Goal: Transaction & Acquisition: Purchase product/service

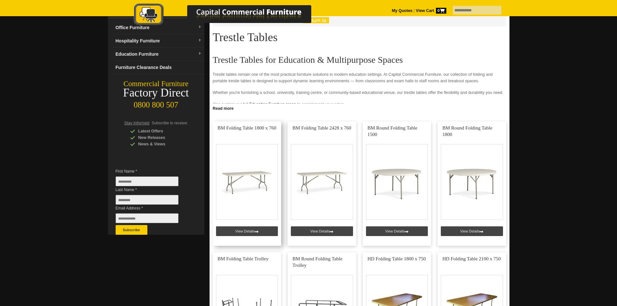
scroll to position [65, 0]
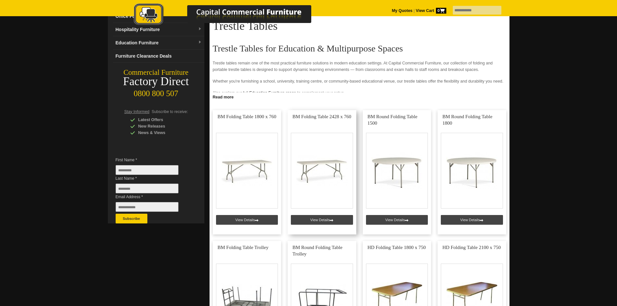
click at [319, 223] on link at bounding box center [322, 172] width 69 height 124
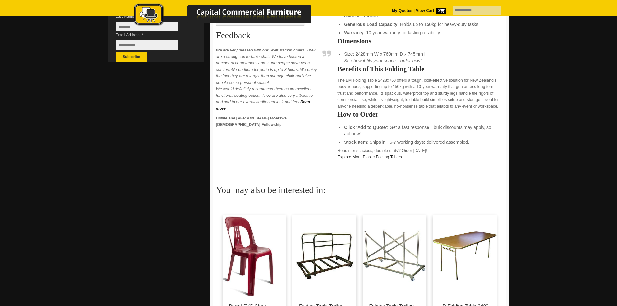
scroll to position [324, 0]
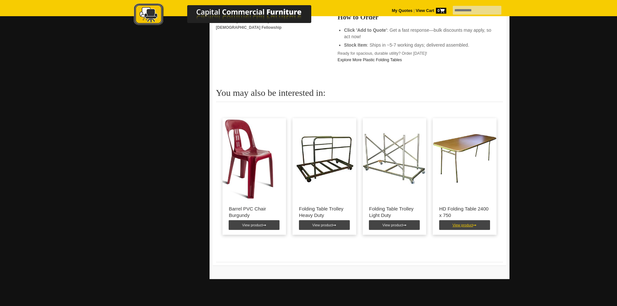
click at [465, 230] on link "View product" at bounding box center [464, 225] width 51 height 10
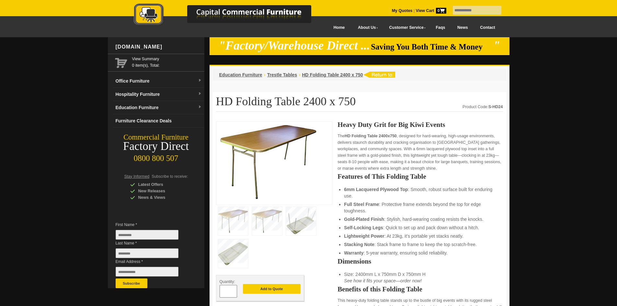
click at [303, 223] on img at bounding box center [301, 221] width 30 height 29
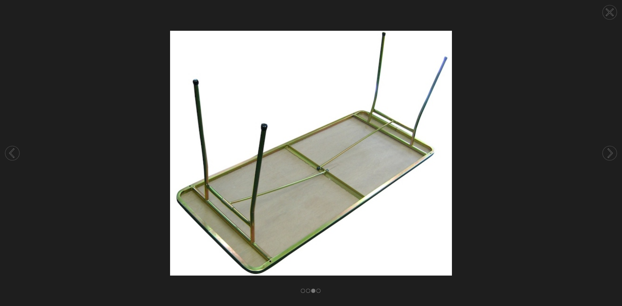
click at [608, 150] on circle at bounding box center [610, 153] width 14 height 14
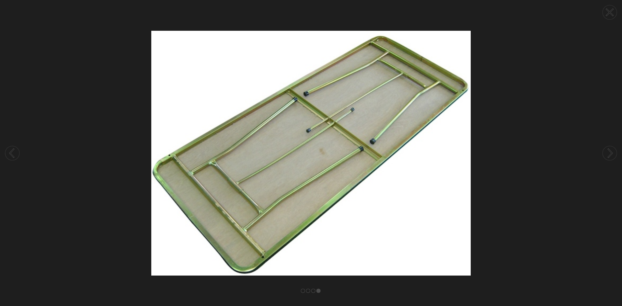
click at [609, 153] on circle at bounding box center [610, 153] width 14 height 14
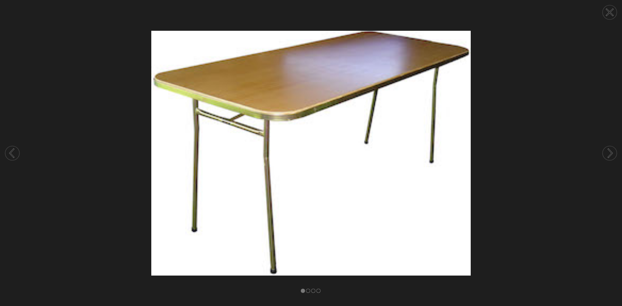
click at [609, 153] on circle at bounding box center [610, 153] width 14 height 14
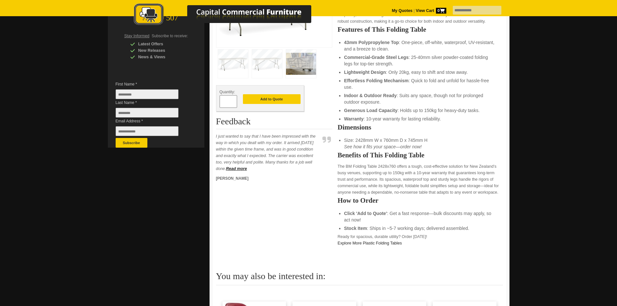
scroll to position [65, 0]
